Goal: Information Seeking & Learning: Learn about a topic

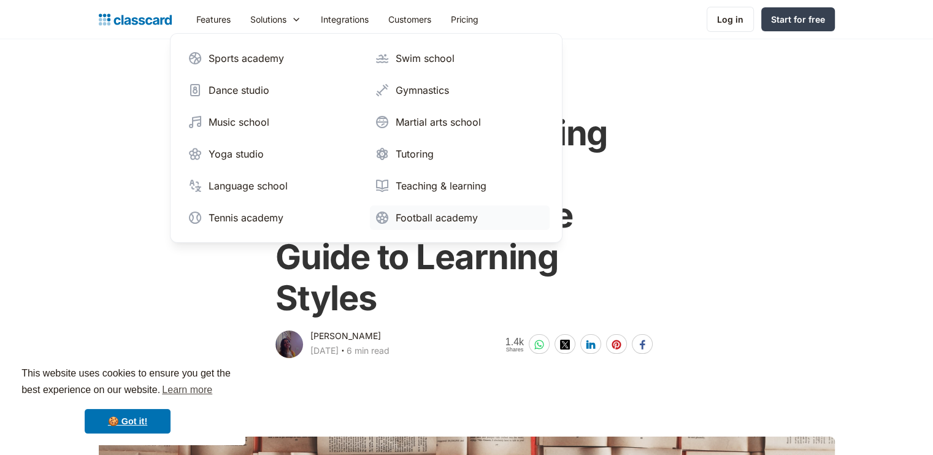
scroll to position [98, 0]
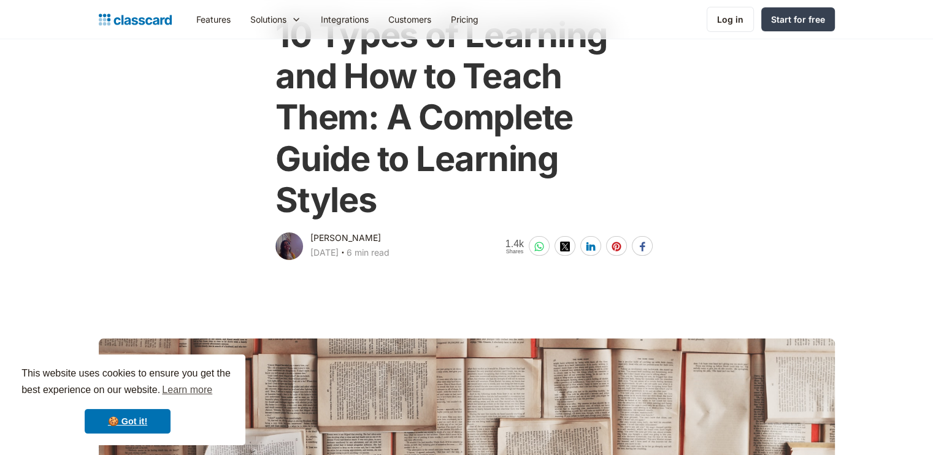
click at [603, 316] on main at bounding box center [466, 421] width 933 height 318
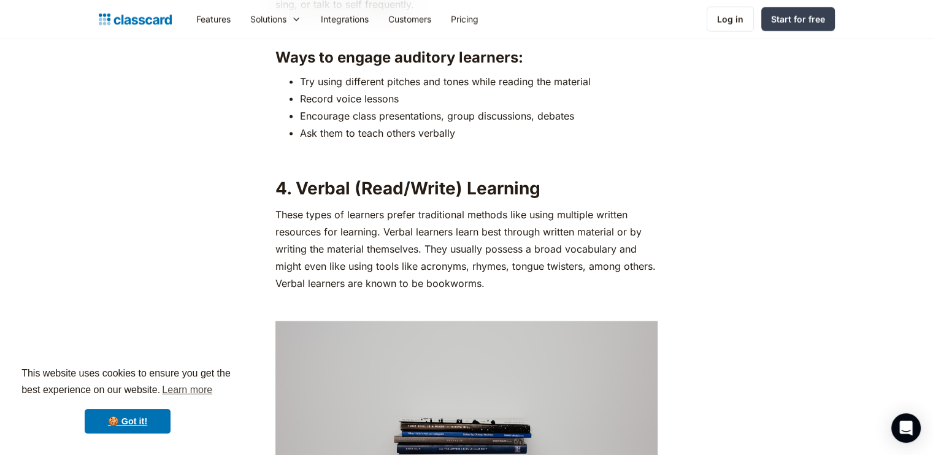
scroll to position [2413, 0]
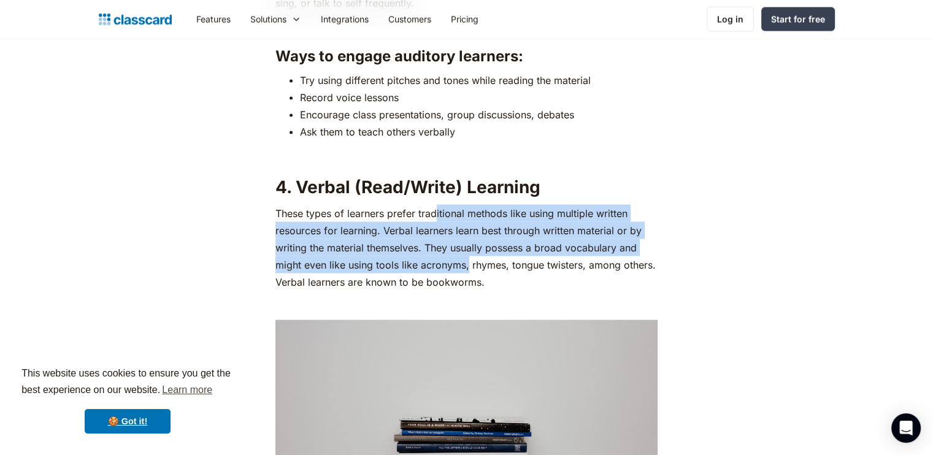
drag, startPoint x: 437, startPoint y: 218, endPoint x: 468, endPoint y: 259, distance: 52.1
click at [468, 259] on p "These types of learners prefer traditional methods like using multiple written …" at bounding box center [466, 248] width 382 height 86
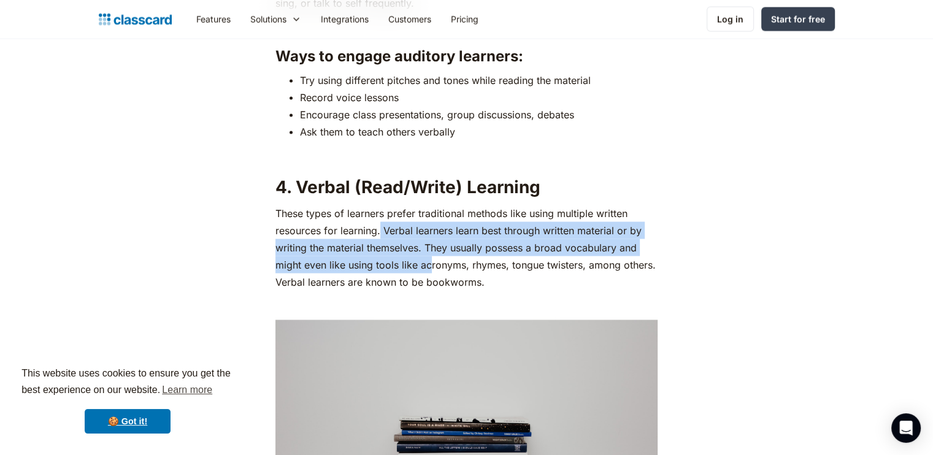
drag, startPoint x: 381, startPoint y: 225, endPoint x: 428, endPoint y: 269, distance: 64.6
click at [428, 269] on p "These types of learners prefer traditional methods like using multiple written …" at bounding box center [466, 248] width 382 height 86
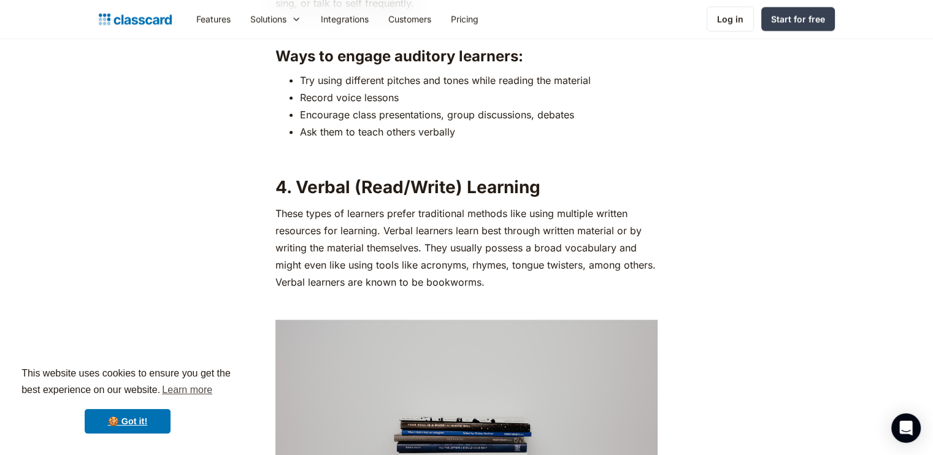
click at [346, 247] on p "These types of learners prefer traditional methods like using multiple written …" at bounding box center [466, 248] width 382 height 86
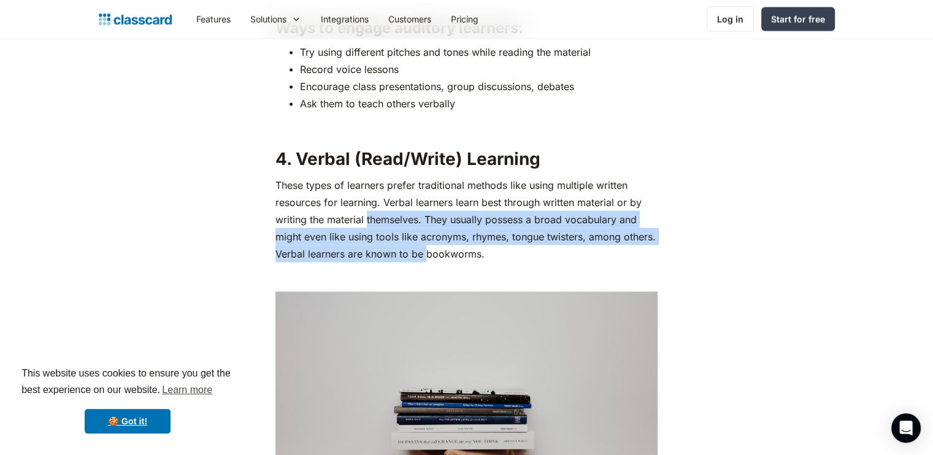
drag, startPoint x: 368, startPoint y: 223, endPoint x: 427, endPoint y: 259, distance: 68.8
click at [427, 259] on p "These types of learners prefer traditional methods like using multiple written …" at bounding box center [466, 220] width 382 height 86
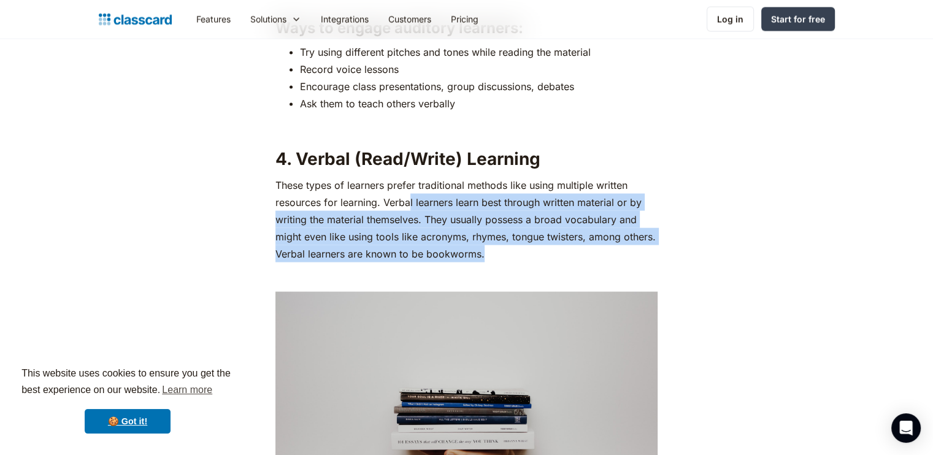
drag, startPoint x: 489, startPoint y: 248, endPoint x: 410, endPoint y: 205, distance: 90.3
click at [410, 205] on p "These types of learners prefer traditional methods like using multiple written …" at bounding box center [466, 220] width 382 height 86
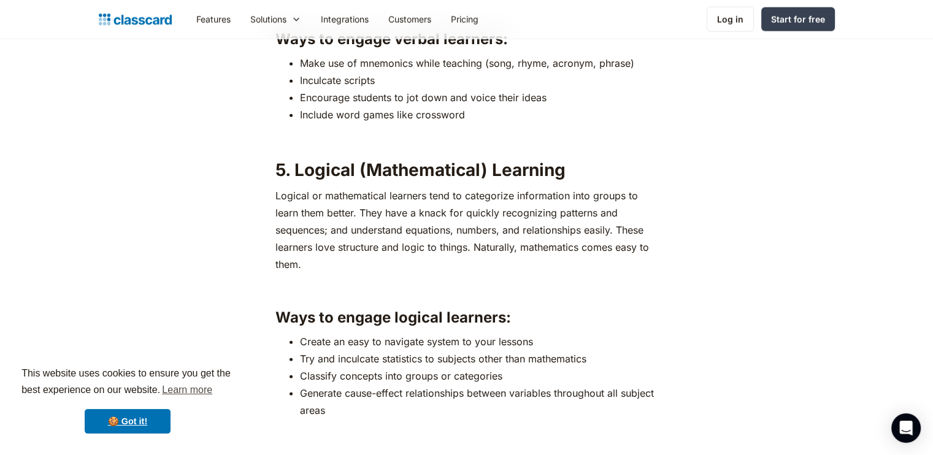
scroll to position [2996, 0]
